Goal: Find contact information: Find contact information

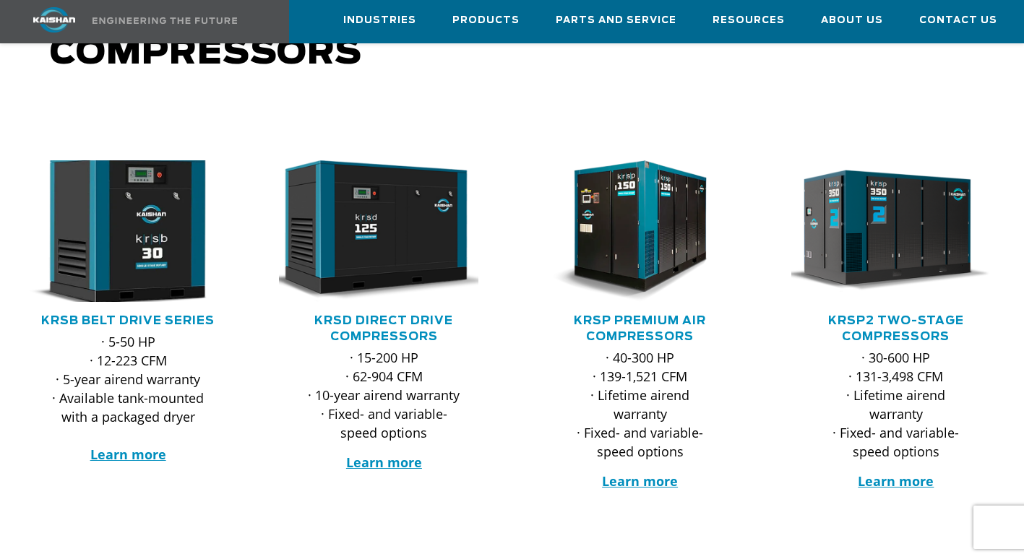
scroll to position [145, 0]
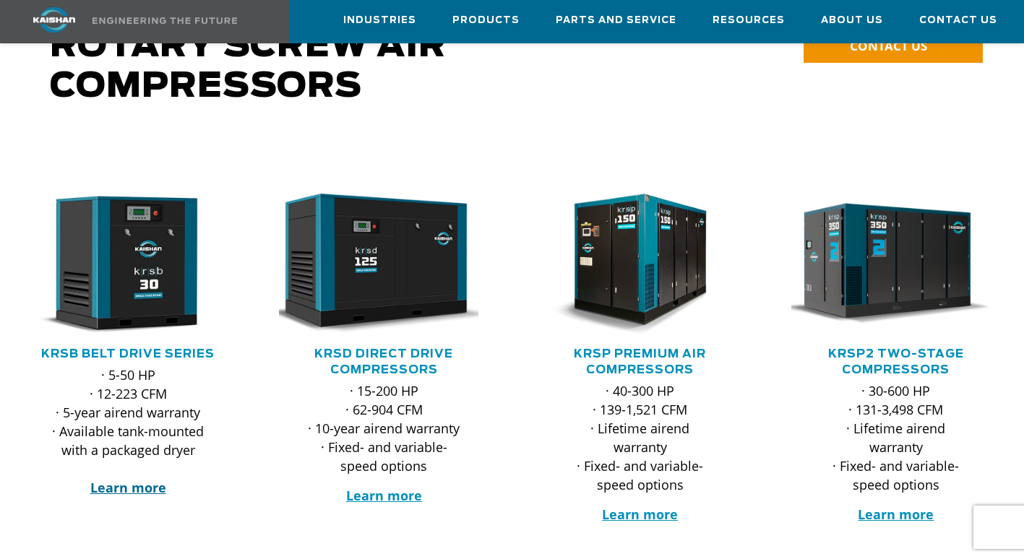
click at [134, 479] on strong "Learn more" at bounding box center [128, 487] width 76 height 17
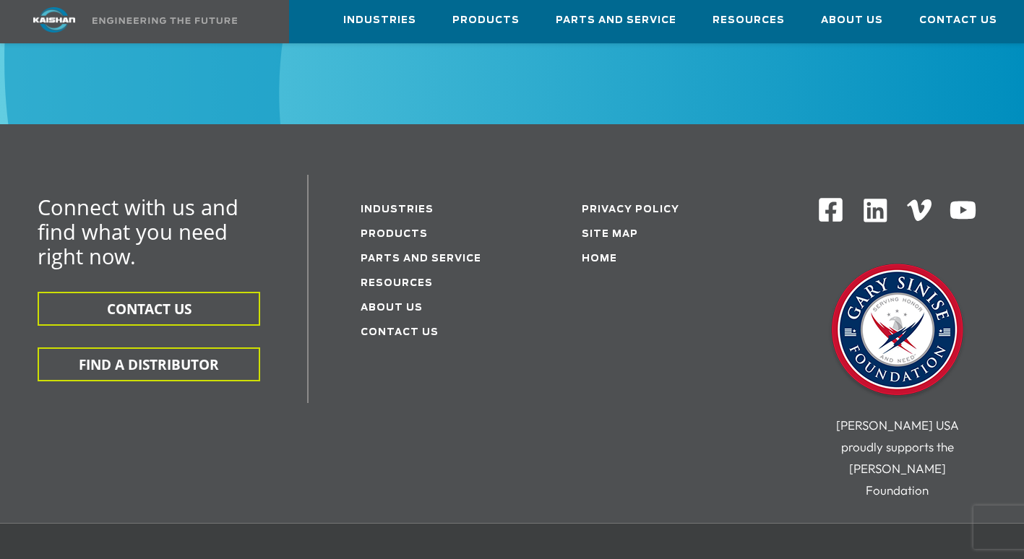
scroll to position [4191, 0]
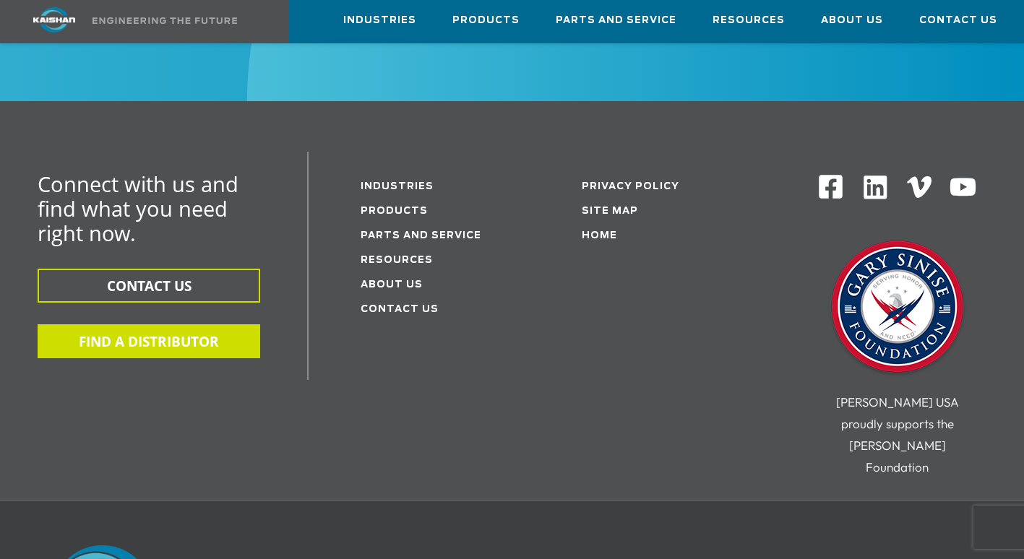
click at [134, 324] on button "FIND A DISTRIBUTOR" at bounding box center [149, 341] width 223 height 34
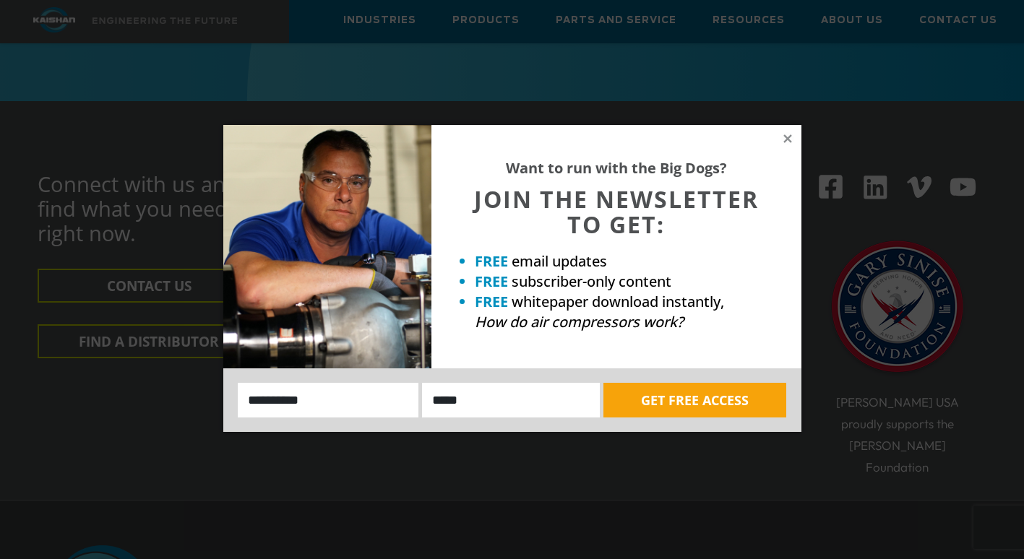
drag, startPoint x: 785, startPoint y: 137, endPoint x: 567, endPoint y: 117, distance: 219.1
click at [784, 139] on icon at bounding box center [787, 138] width 13 height 13
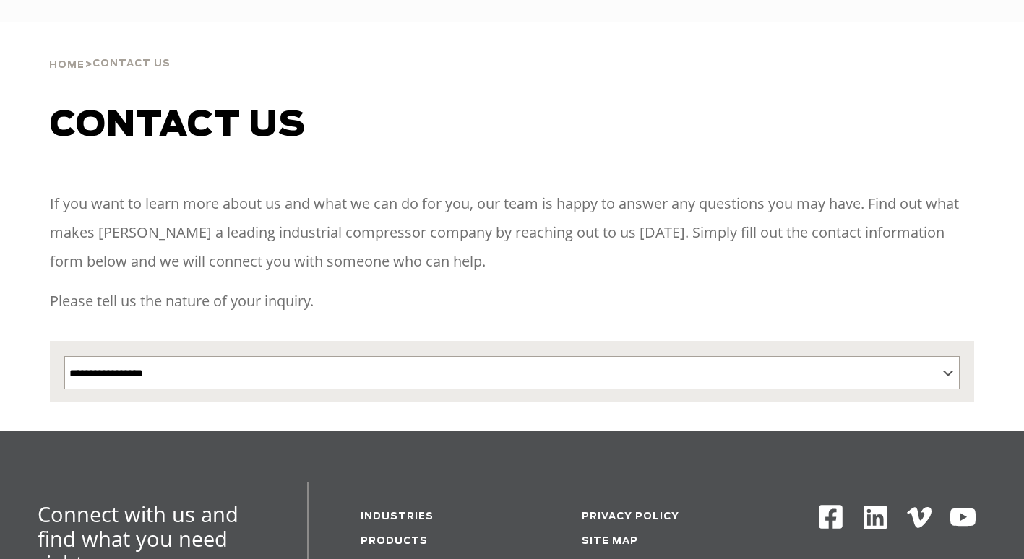
select select "**********"
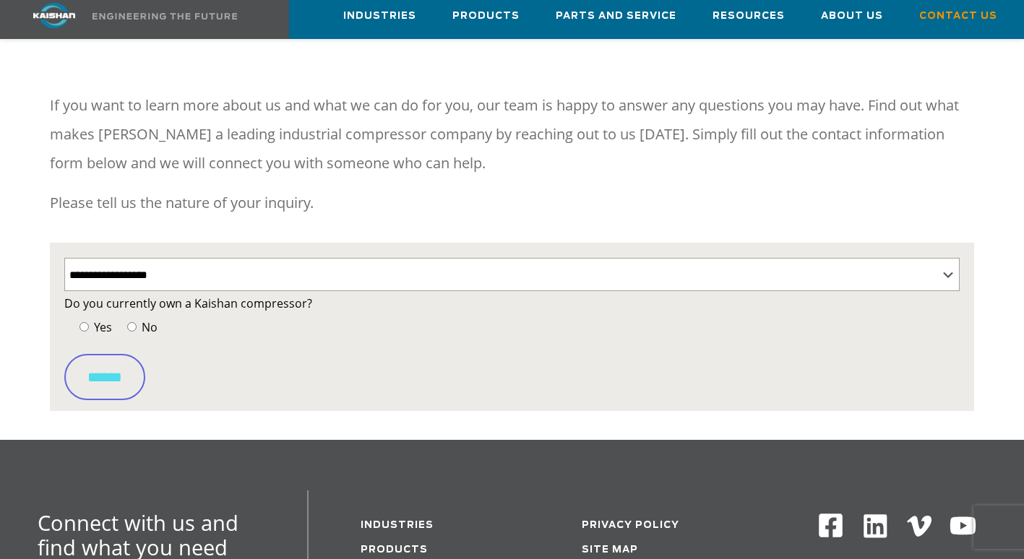
scroll to position [217, 0]
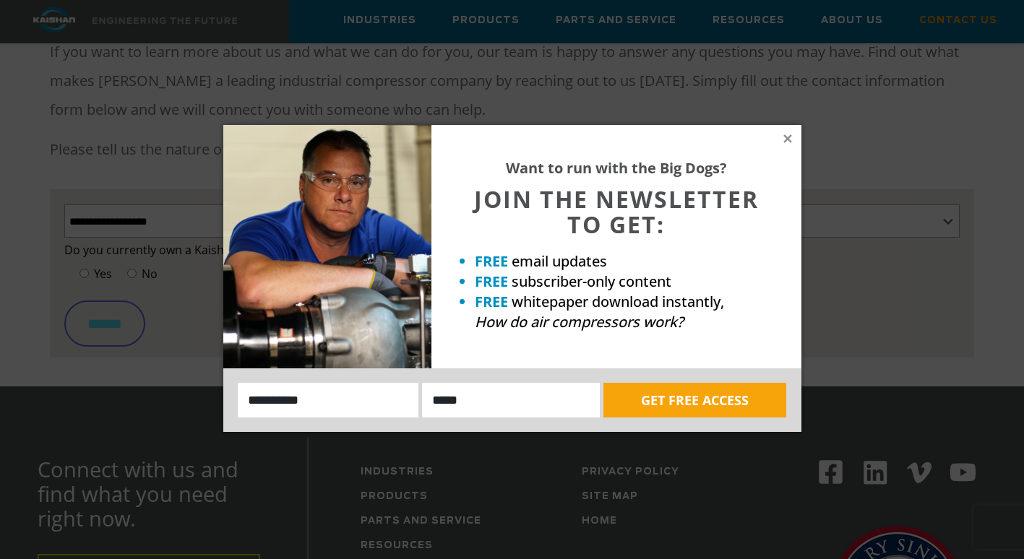
click at [781, 135] on div "Want to run with the Big Dogs? JOIN THE NEWSLETTER TO GET: FREE email updates F…" at bounding box center [512, 278] width 578 height 307
drag, startPoint x: 778, startPoint y: 142, endPoint x: 785, endPoint y: 139, distance: 7.8
click at [785, 139] on icon at bounding box center [787, 138] width 8 height 8
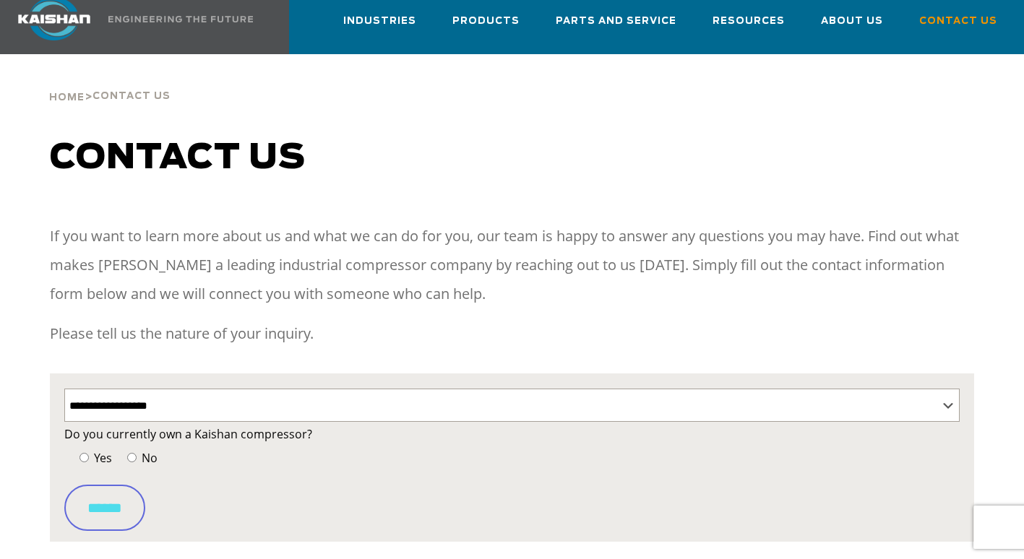
scroll to position [0, 0]
